Goal: Task Accomplishment & Management: Use online tool/utility

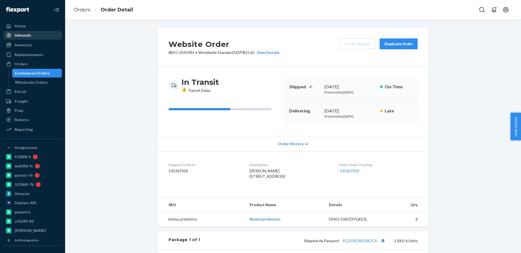
scroll to position [117, 0]
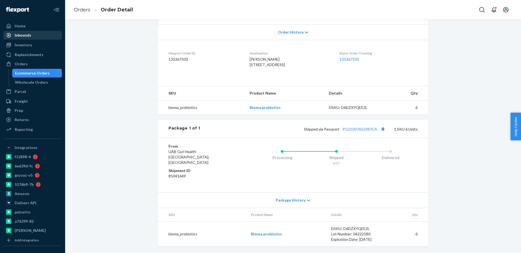
click at [42, 31] on link "Inbounds" at bounding box center [32, 35] width 59 height 9
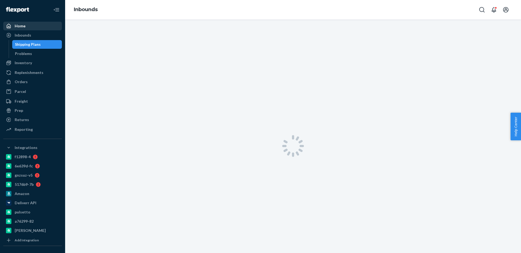
click at [40, 27] on div "Home" at bounding box center [33, 26] width 58 height 8
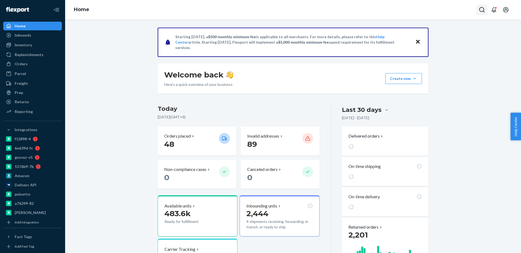
click at [483, 6] on button "Open Search Box" at bounding box center [481, 9] width 11 height 11
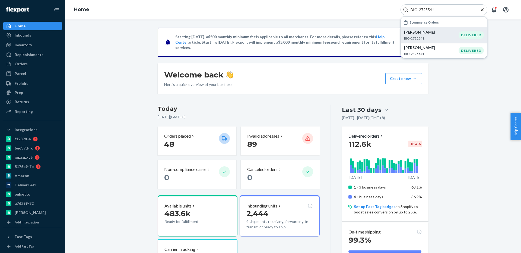
type input "BIO-2725541"
click at [456, 37] on p "BIO-2725541" at bounding box center [431, 38] width 55 height 5
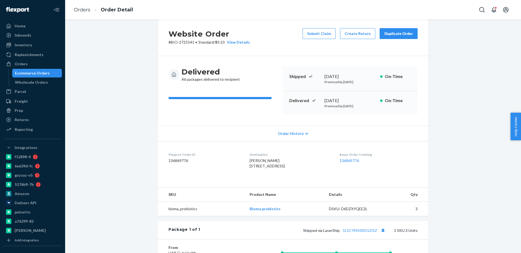
scroll to position [15, 0]
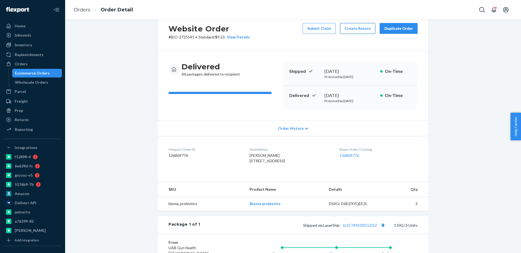
click at [355, 32] on button "Create Return" at bounding box center [357, 28] width 35 height 11
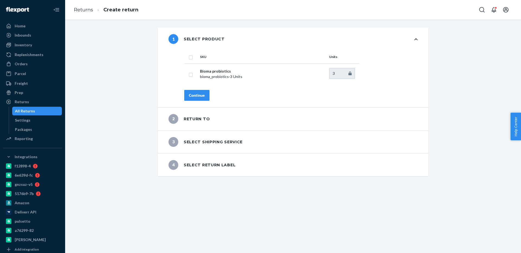
click at [192, 55] on input "checkbox" at bounding box center [191, 57] width 4 height 6
checkbox input "true"
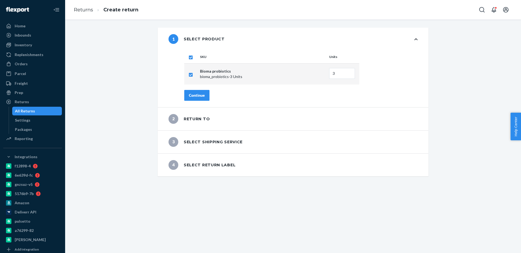
click at [196, 94] on div "Continue" at bounding box center [197, 95] width 16 height 5
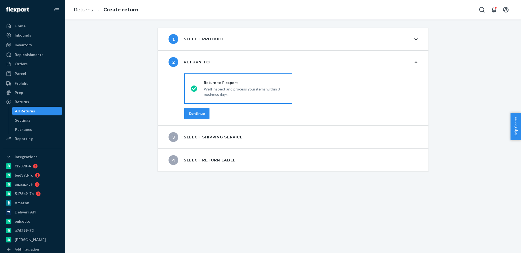
click at [201, 116] on div "Continue" at bounding box center [197, 113] width 16 height 5
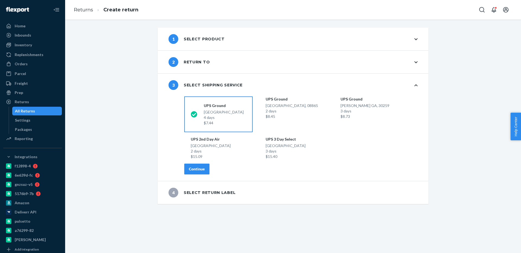
click at [198, 172] on div "Continue" at bounding box center [197, 169] width 16 height 5
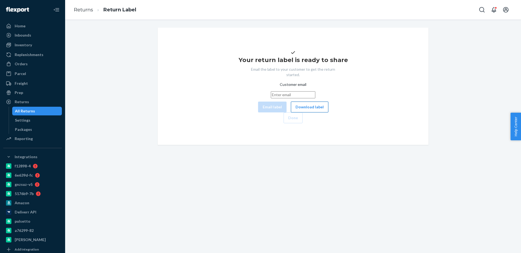
click at [291, 113] on button "Download label" at bounding box center [309, 107] width 37 height 11
